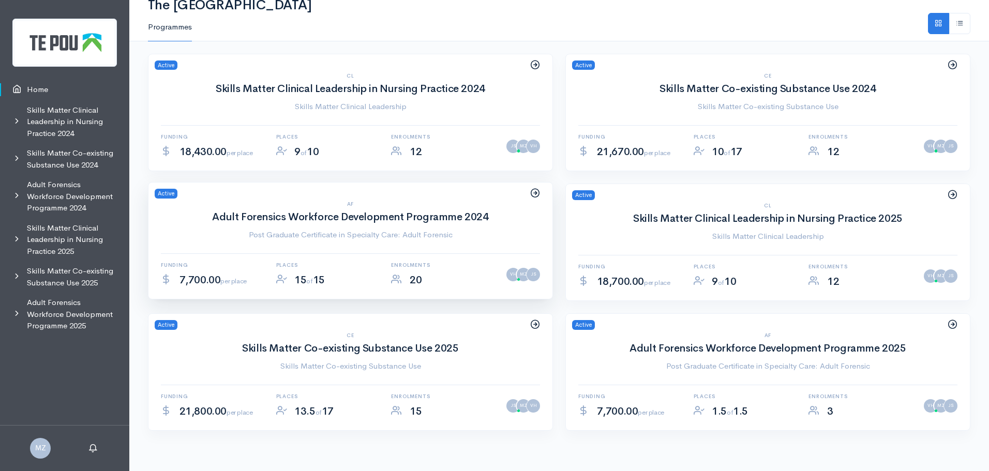
scroll to position [30, 0]
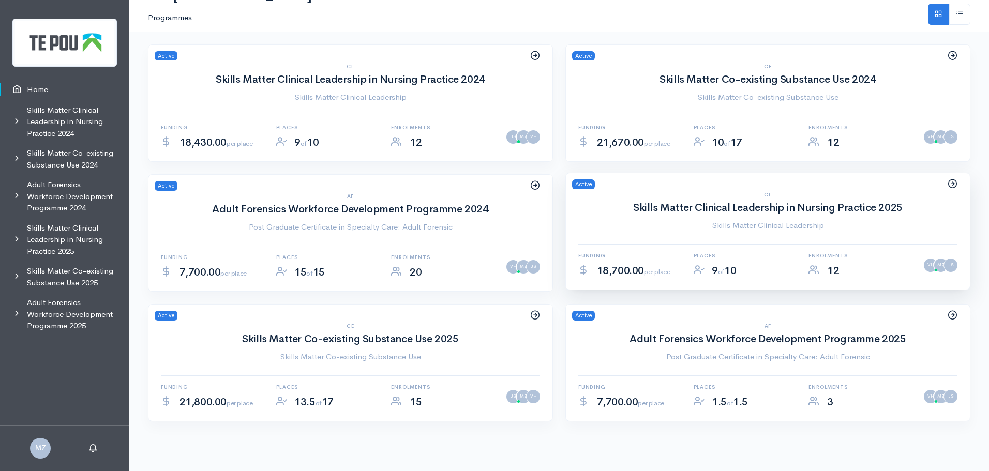
click at [686, 234] on div "CL Skills Matter Clinical Leadership in Nursing Practice 2025 Skills Matter Cli…" at bounding box center [768, 241] width 404 height 98
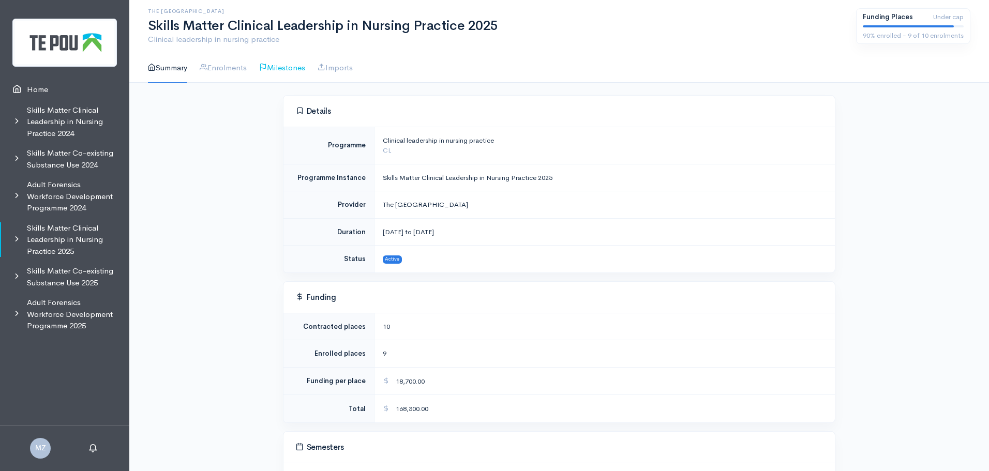
click at [303, 60] on link "Milestones" at bounding box center [282, 67] width 46 height 29
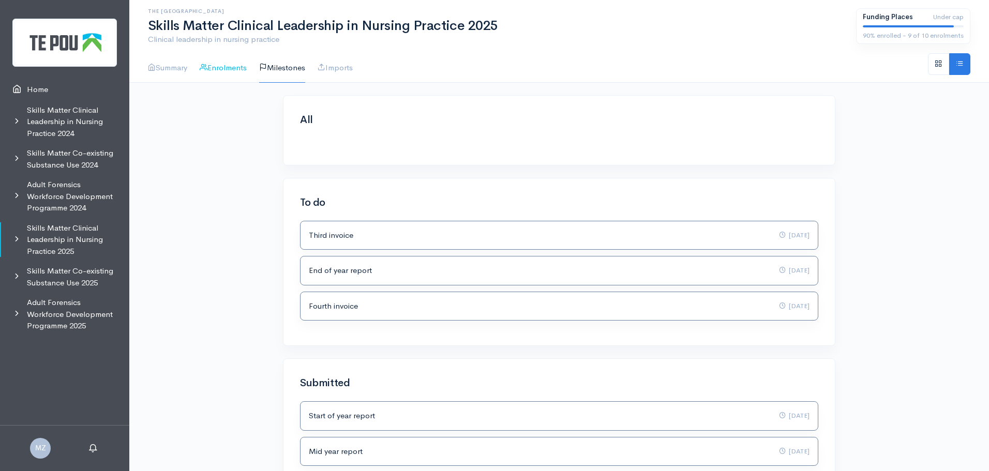
click at [223, 68] on link "Enrolments" at bounding box center [223, 67] width 47 height 29
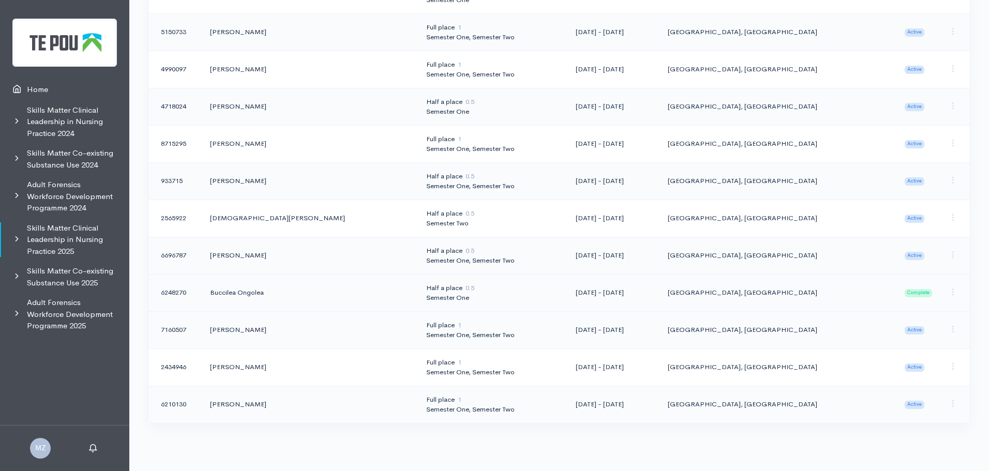
scroll to position [208, 0]
click at [296, 321] on td "[PERSON_NAME]" at bounding box center [310, 327] width 216 height 37
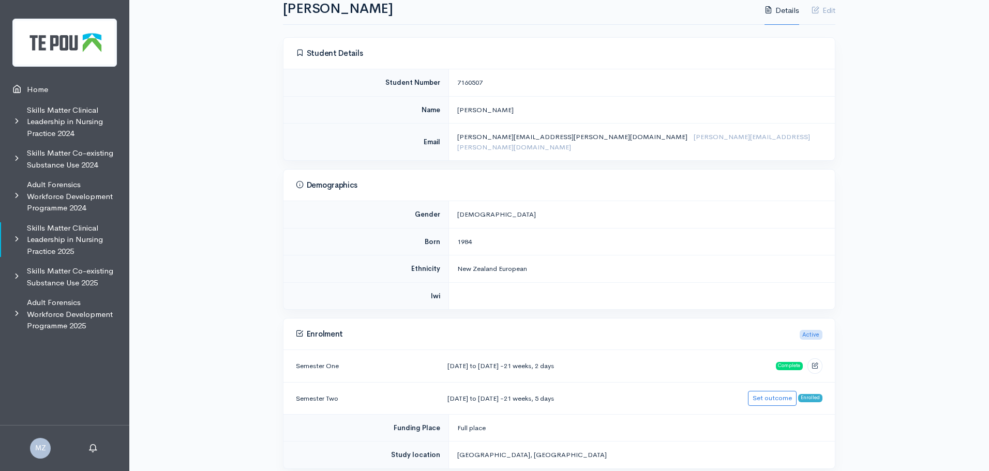
scroll to position [259, 0]
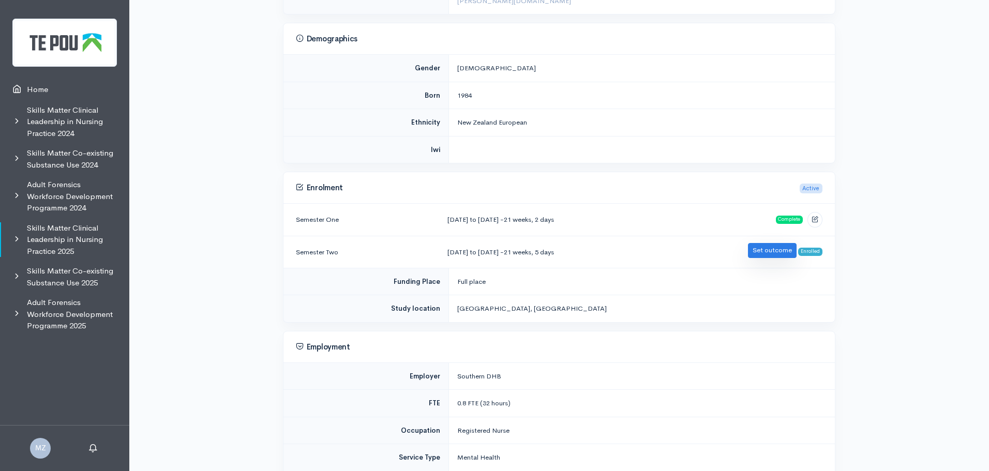
click at [779, 244] on link "Set outcome" at bounding box center [772, 250] width 49 height 15
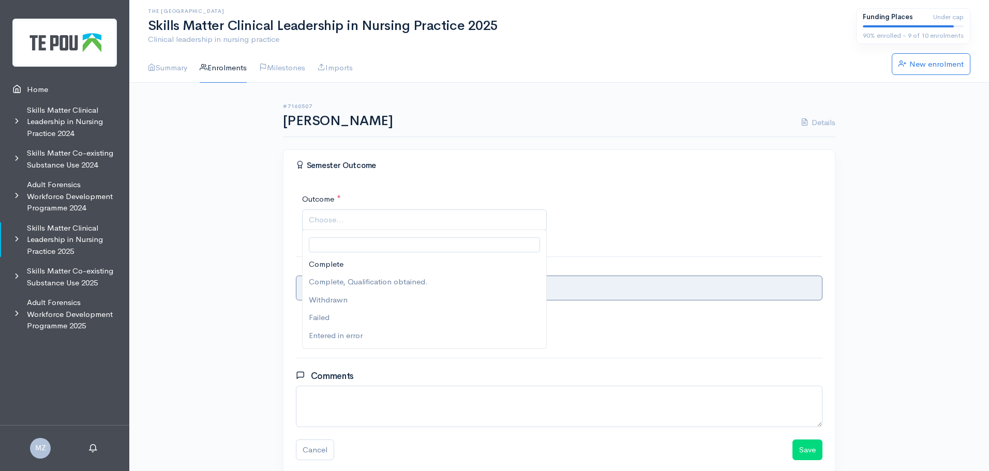
click at [475, 228] on span "Choose..." at bounding box center [424, 219] width 245 height 21
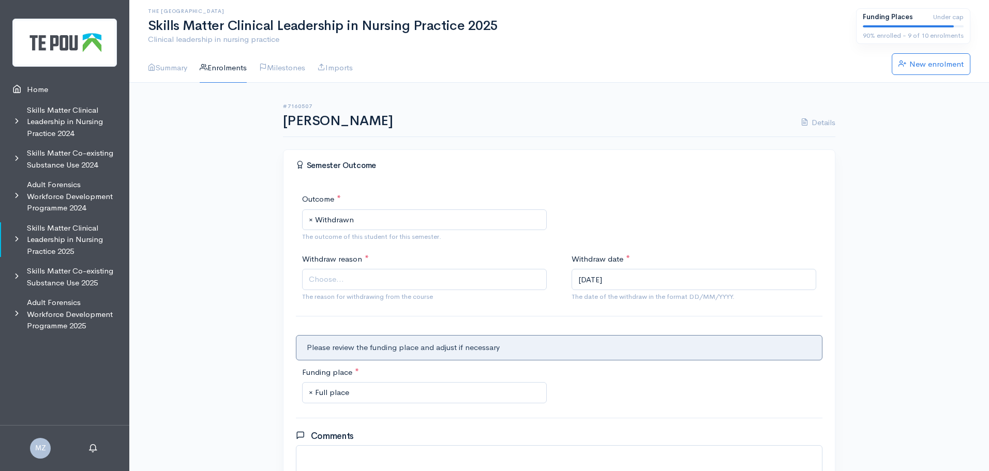
click at [411, 430] on div at bounding box center [559, 423] width 539 height 16
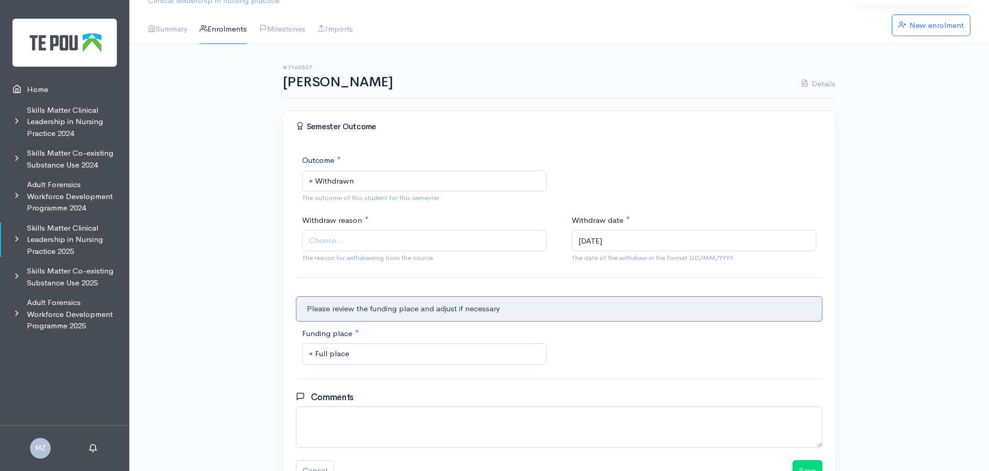
scroll to position [103, 0]
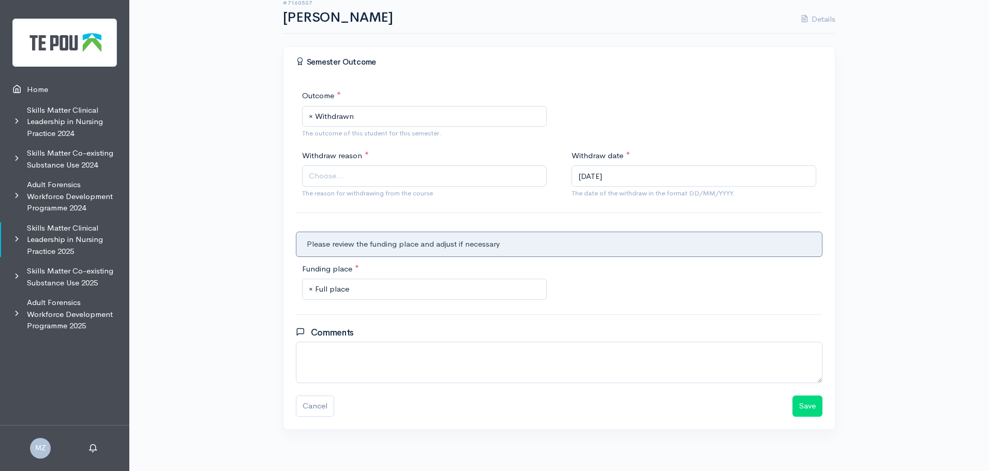
click at [425, 176] on span "Choose..." at bounding box center [425, 176] width 233 height 12
click at [814, 412] on button "Save" at bounding box center [807, 406] width 30 height 21
